Goal: Information Seeking & Learning: Learn about a topic

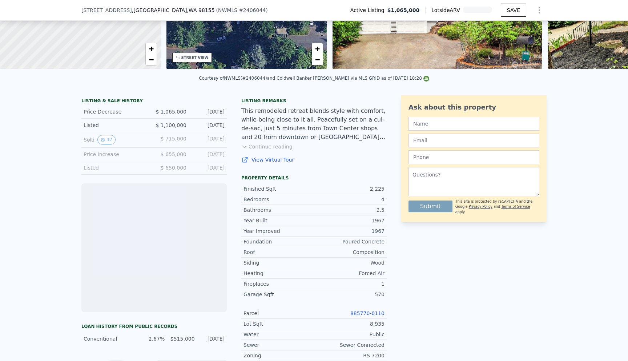
scroll to position [115, 0]
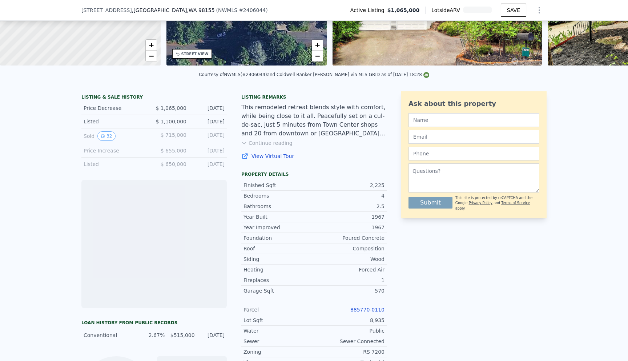
click at [335, 137] on div "This remodeled retreat blends style with comfort, while being close to it all. …" at bounding box center [313, 120] width 145 height 35
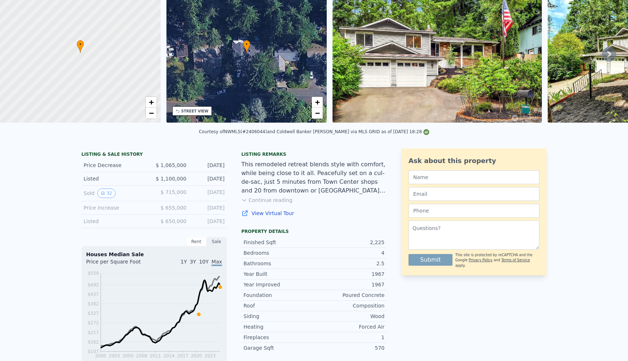
scroll to position [0, 0]
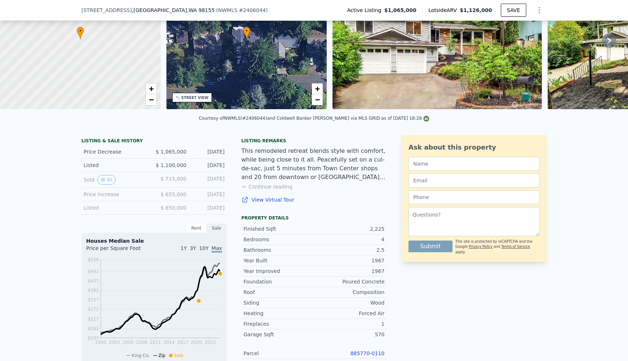
click at [338, 164] on div "This remodeled retreat blends style with comfort, while being close to it all. …" at bounding box center [313, 163] width 145 height 35
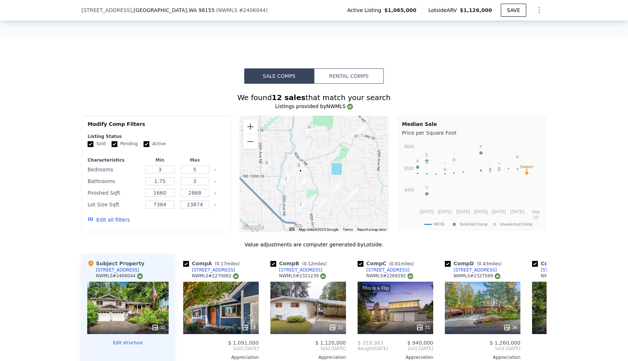
scroll to position [560, 0]
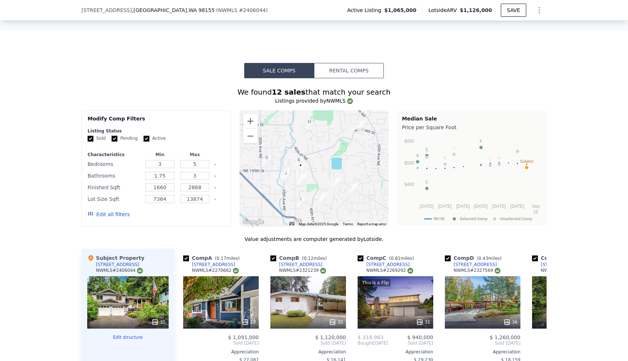
click at [462, 88] on div "We found 12 sales that match your search" at bounding box center [313, 92] width 465 height 10
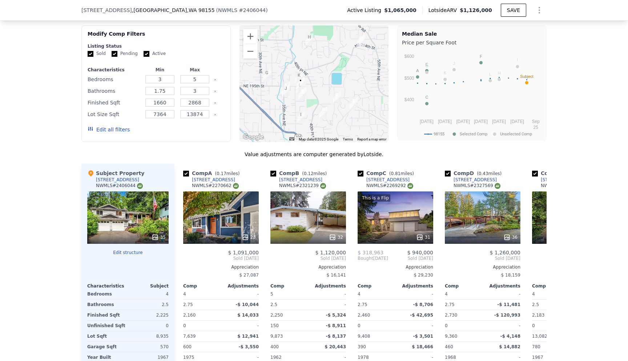
scroll to position [645, 0]
click at [305, 88] on img "19213 38th Pl NE" at bounding box center [302, 93] width 8 height 12
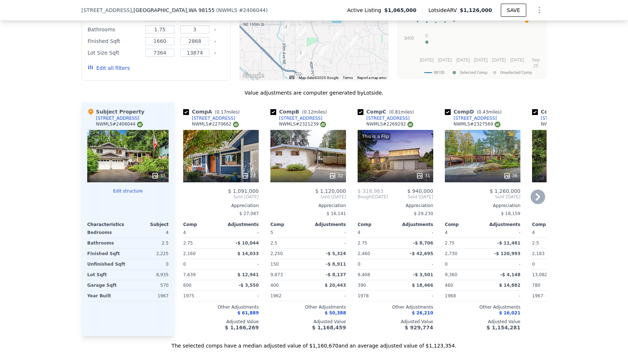
scroll to position [707, 0]
click at [539, 196] on icon at bounding box center [538, 196] width 4 height 7
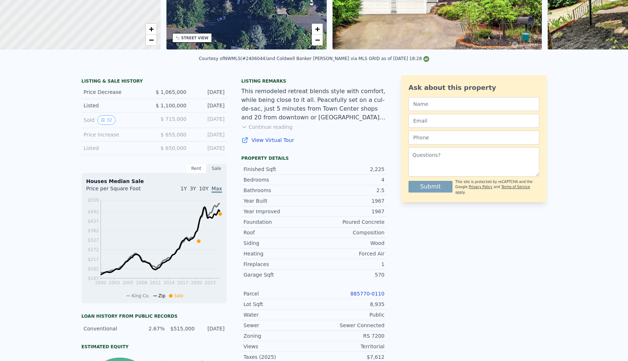
scroll to position [0, 0]
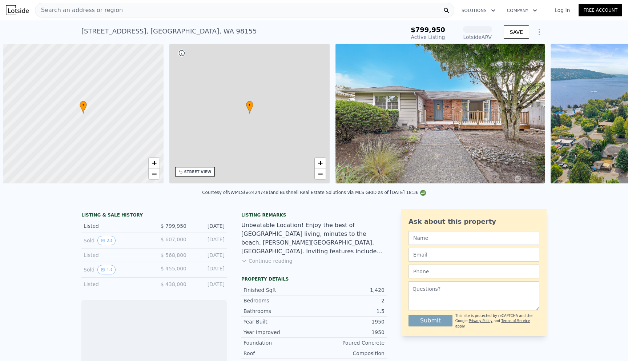
scroll to position [0, 3]
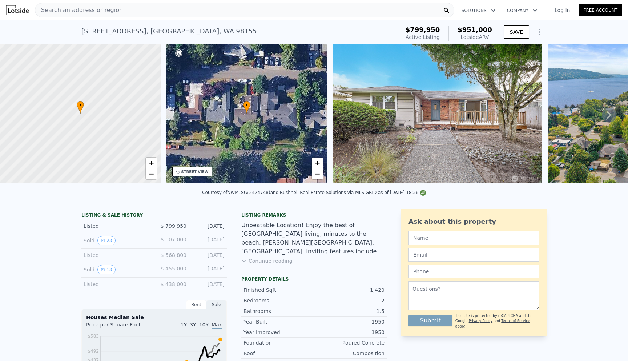
click at [475, 28] on span "$951,000" at bounding box center [475, 30] width 35 height 8
click at [378, 26] on div "4528 NE 170th St , King County , WA 98155 Active at $799,950 (~ARV $951k )" at bounding box center [239, 33] width 316 height 20
click at [278, 265] on div "Listing remarks Unbeatable Location! Enjoy the best of Lake Forest Park living,…" at bounding box center [313, 242] width 145 height 61
click at [276, 259] on button "Continue reading" at bounding box center [266, 260] width 51 height 7
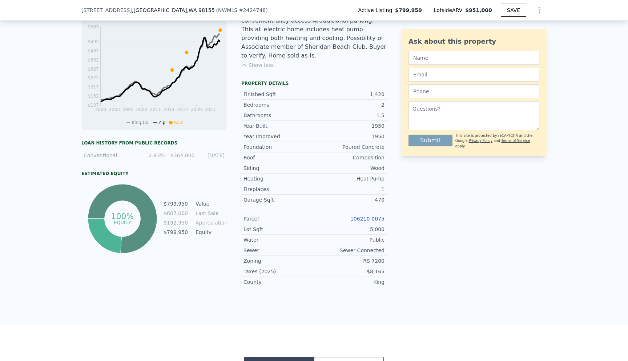
scroll to position [307, 0]
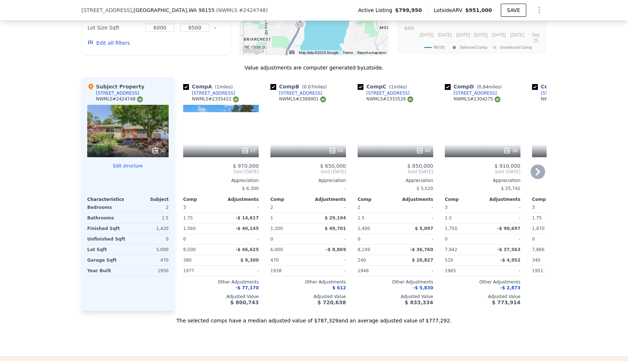
scroll to position [774, 0]
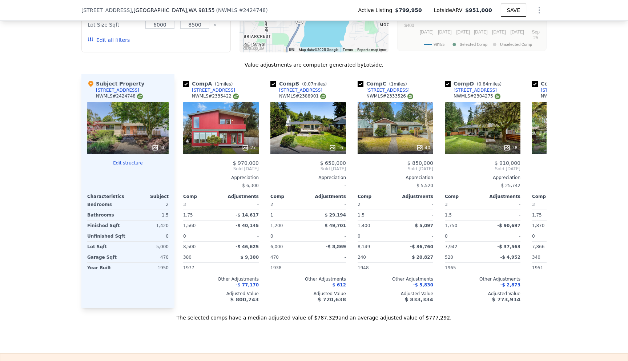
click at [596, 77] on div "We found 7 sales that match your search Listings provided by NWMLS Filters Map …" at bounding box center [314, 112] width 628 height 417
